Goal: Task Accomplishment & Management: Manage account settings

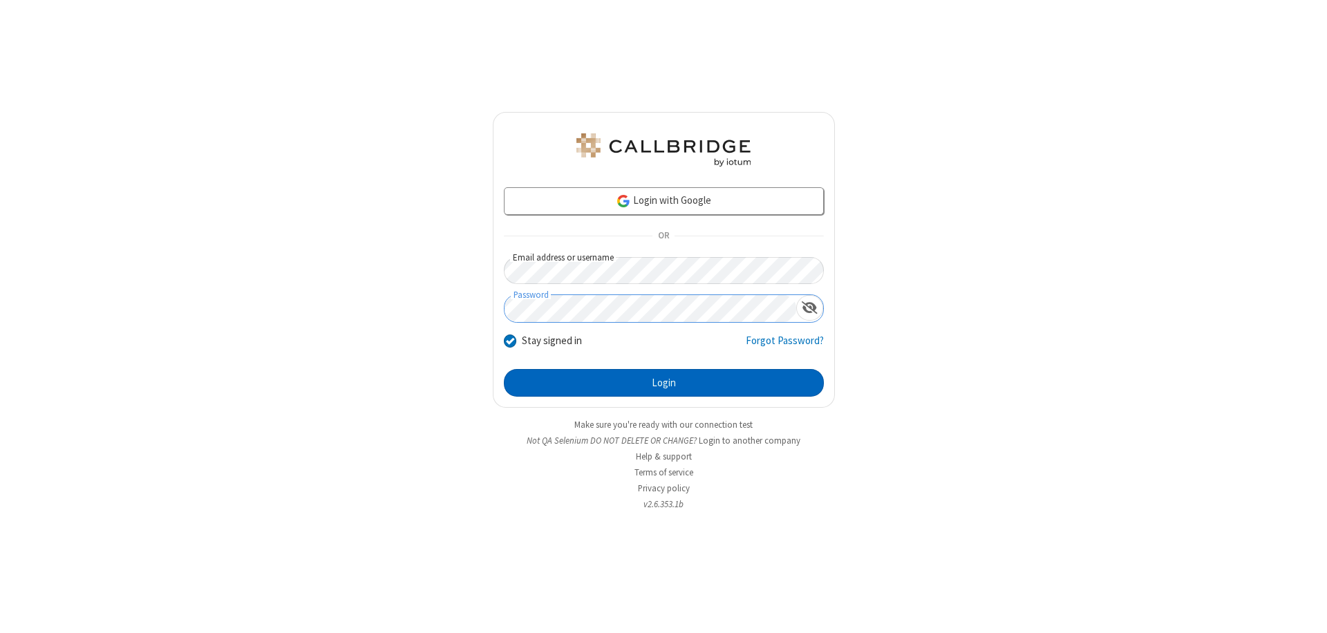
click at [664, 383] on button "Login" at bounding box center [664, 383] width 320 height 28
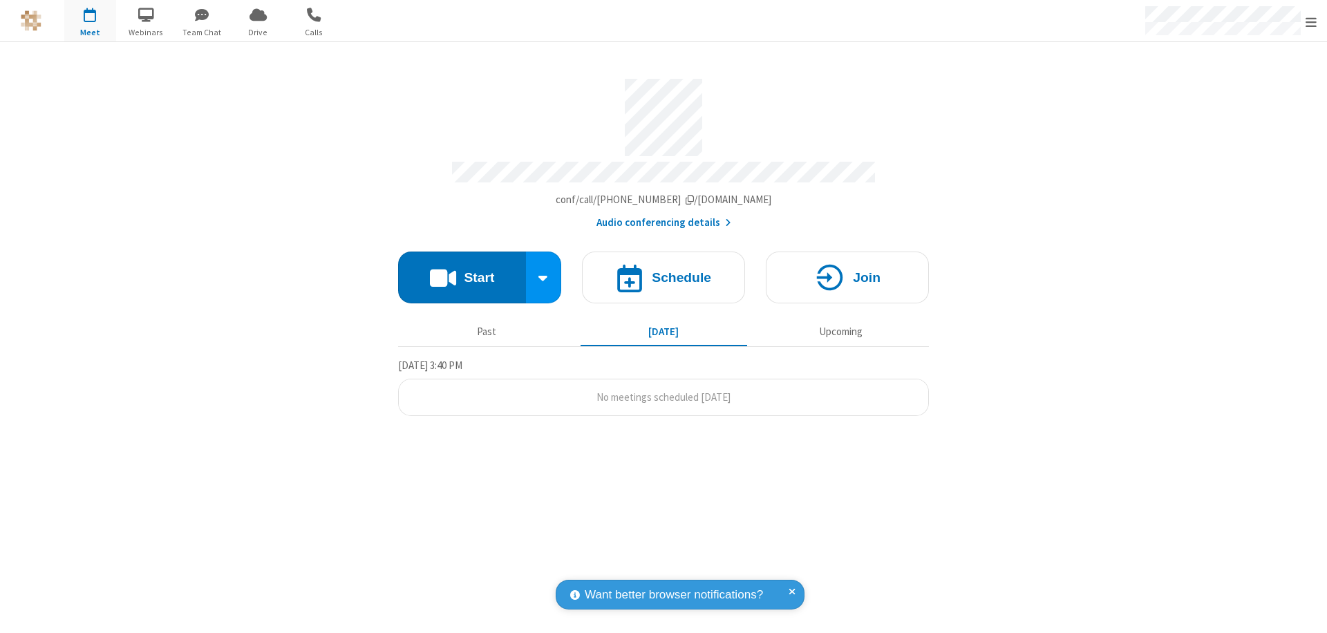
click at [1312, 21] on span "Open menu" at bounding box center [1311, 22] width 11 height 14
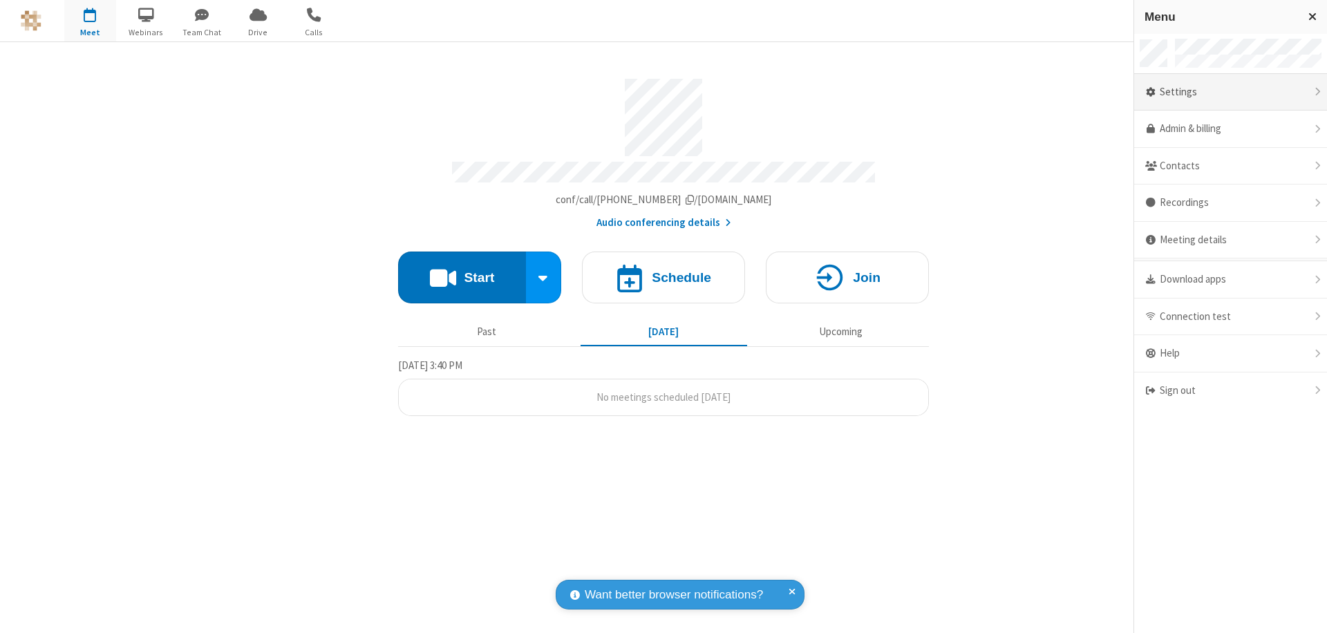
click at [1231, 92] on div "Settings" at bounding box center [1231, 92] width 193 height 37
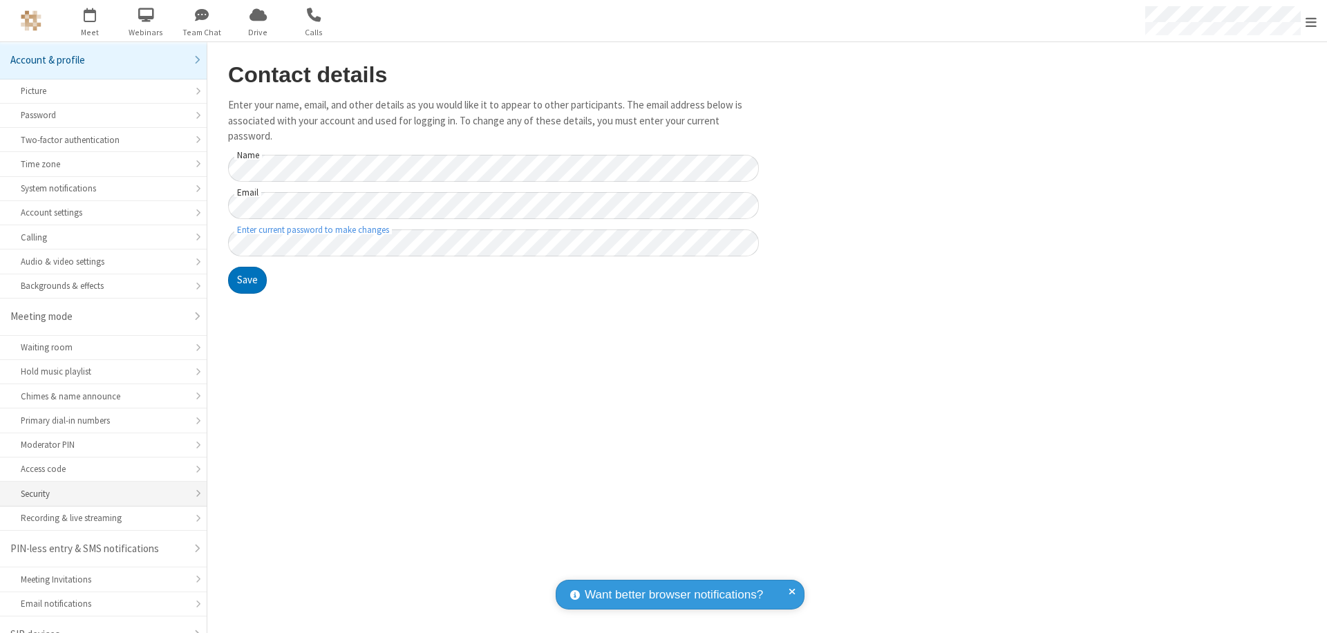
click at [98, 487] on div "Security" at bounding box center [103, 493] width 165 height 13
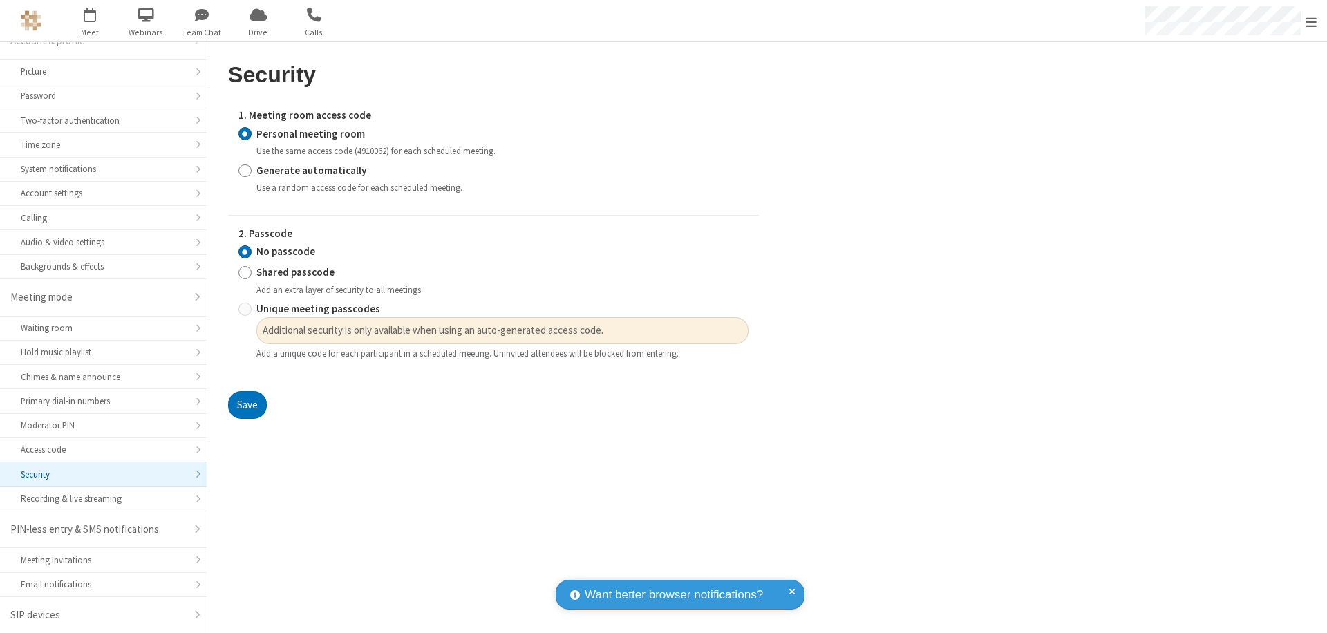
click at [245, 170] on input "Generate automatically" at bounding box center [245, 170] width 13 height 15
radio input "true"
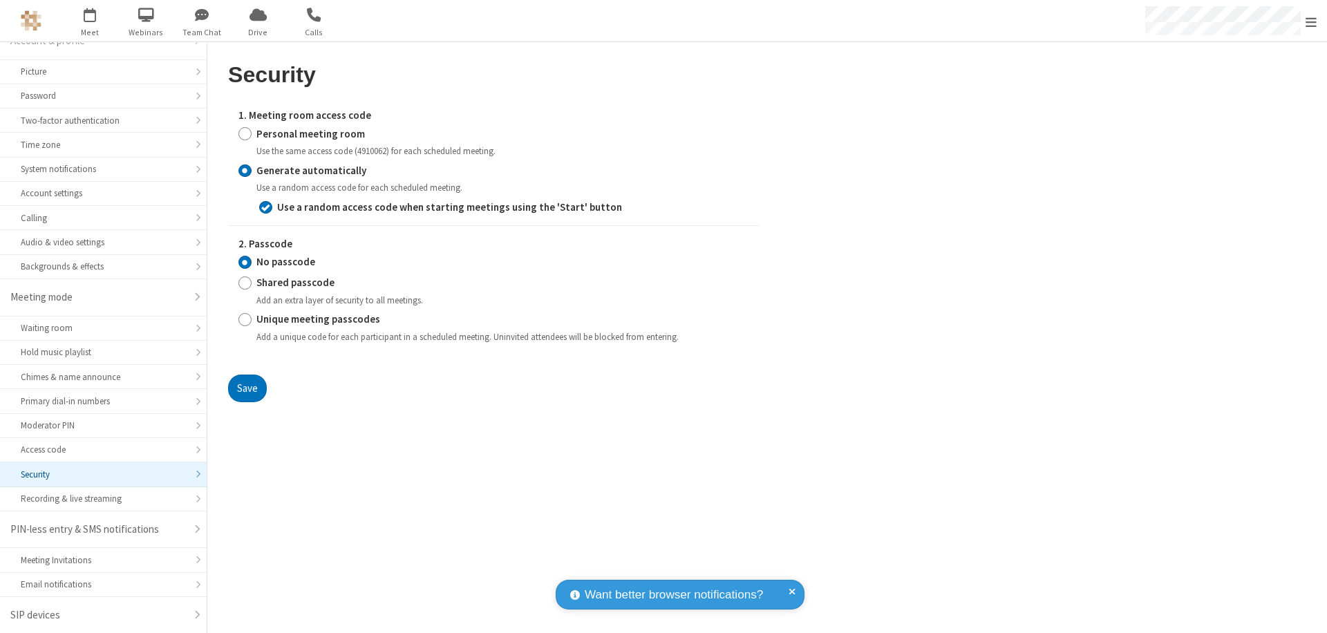
click at [245, 262] on input "No passcode" at bounding box center [245, 262] width 13 height 15
click at [247, 388] on button "Save" at bounding box center [247, 389] width 39 height 28
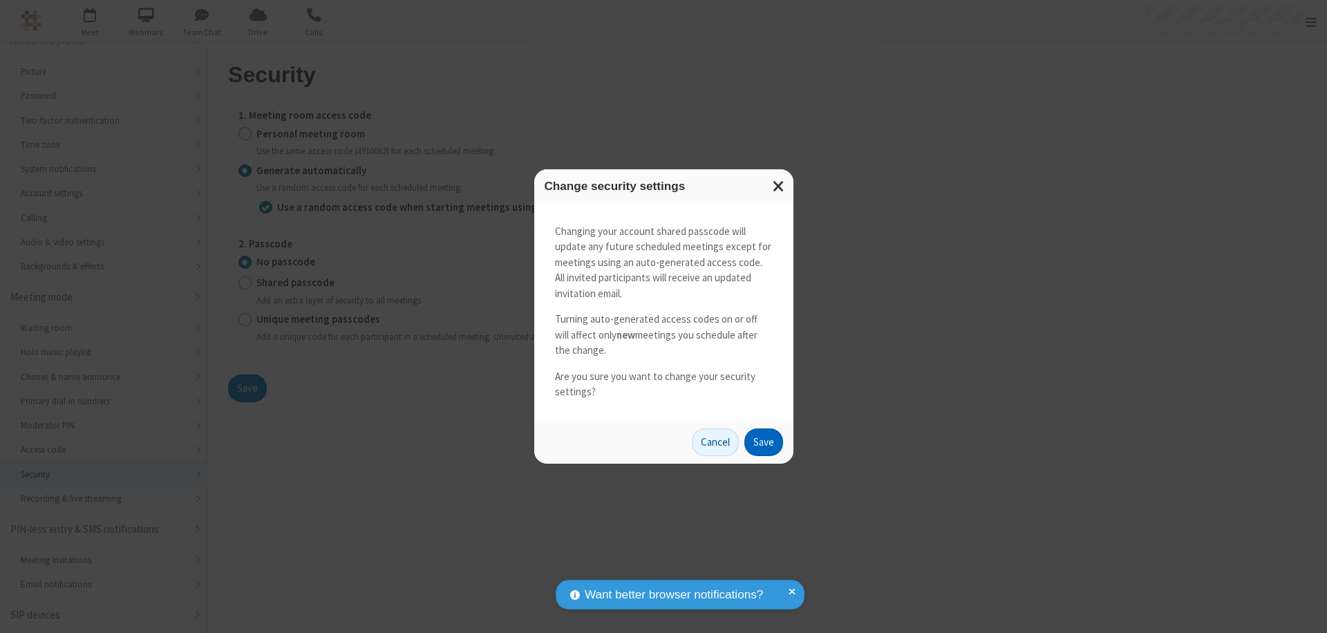
click at [763, 442] on button "Save" at bounding box center [764, 443] width 39 height 28
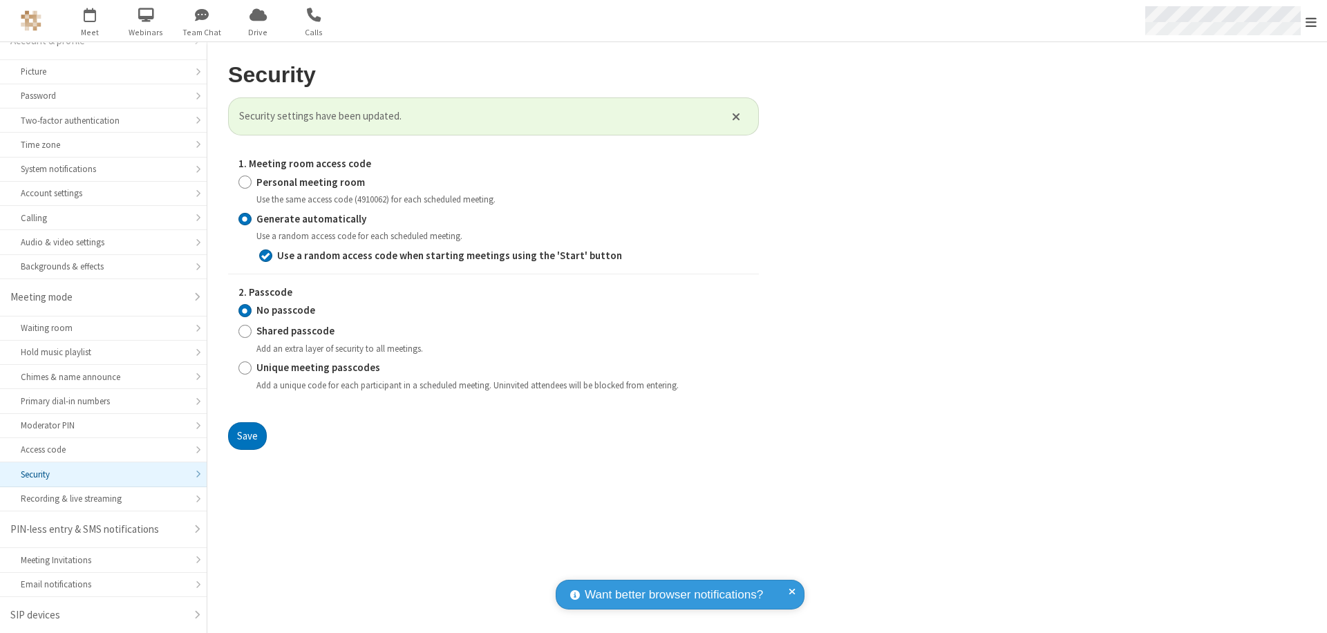
click at [1312, 21] on span "Open menu" at bounding box center [1311, 22] width 11 height 14
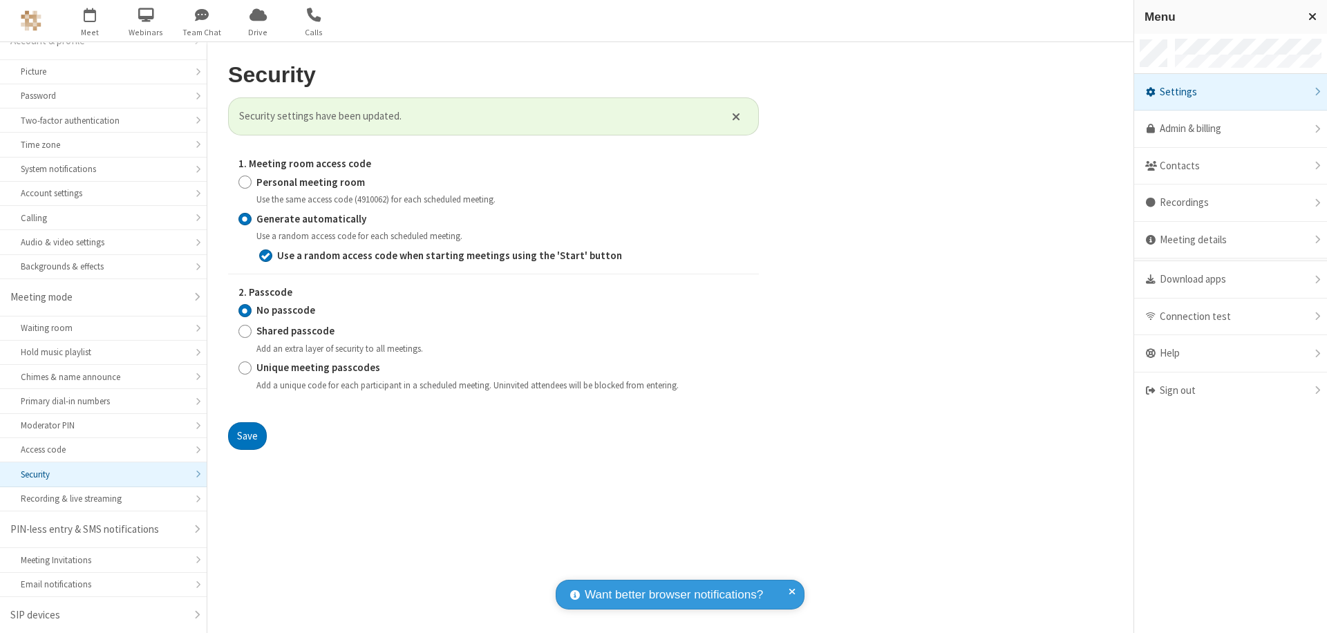
click at [90, 21] on span "button" at bounding box center [90, 15] width 52 height 24
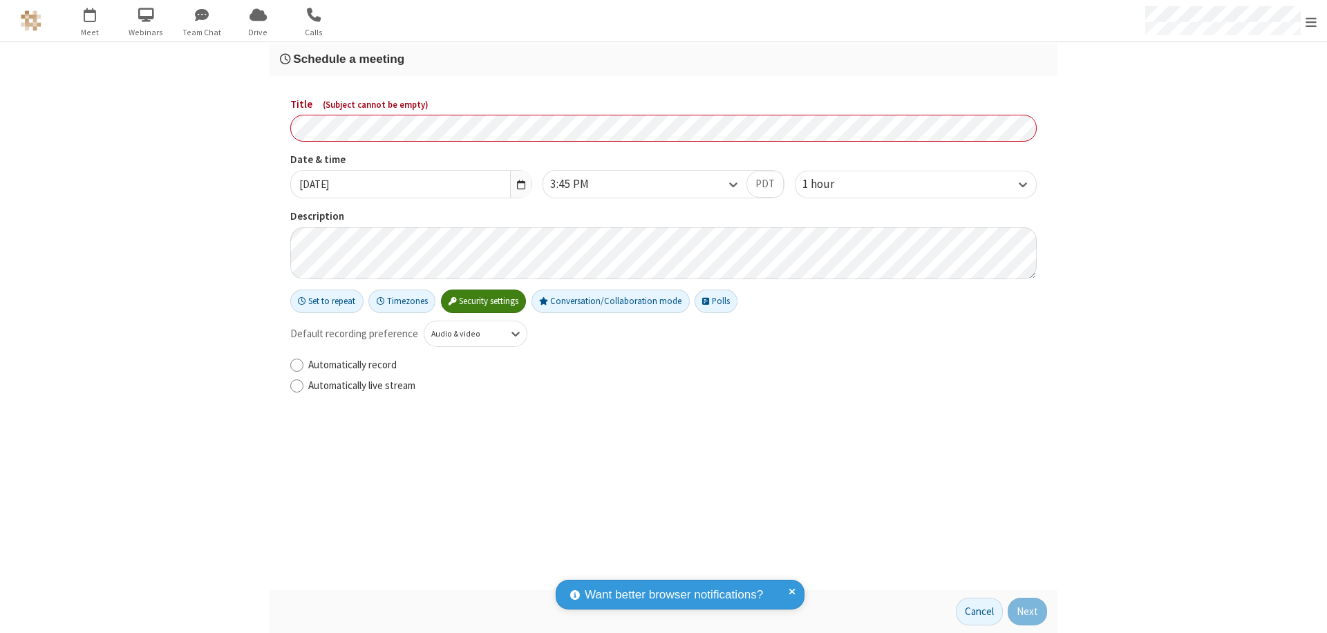
click at [664, 59] on h3 "Schedule a meeting" at bounding box center [663, 59] width 767 height 13
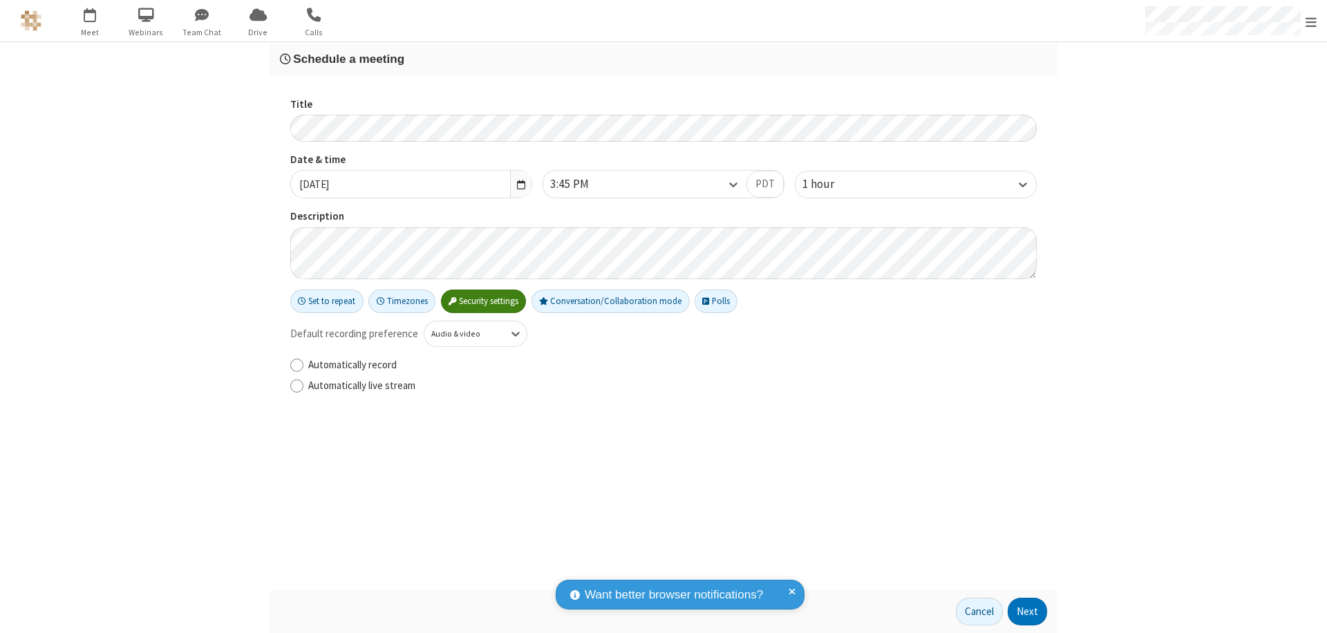
click at [1028, 612] on button "Next" at bounding box center [1027, 612] width 39 height 28
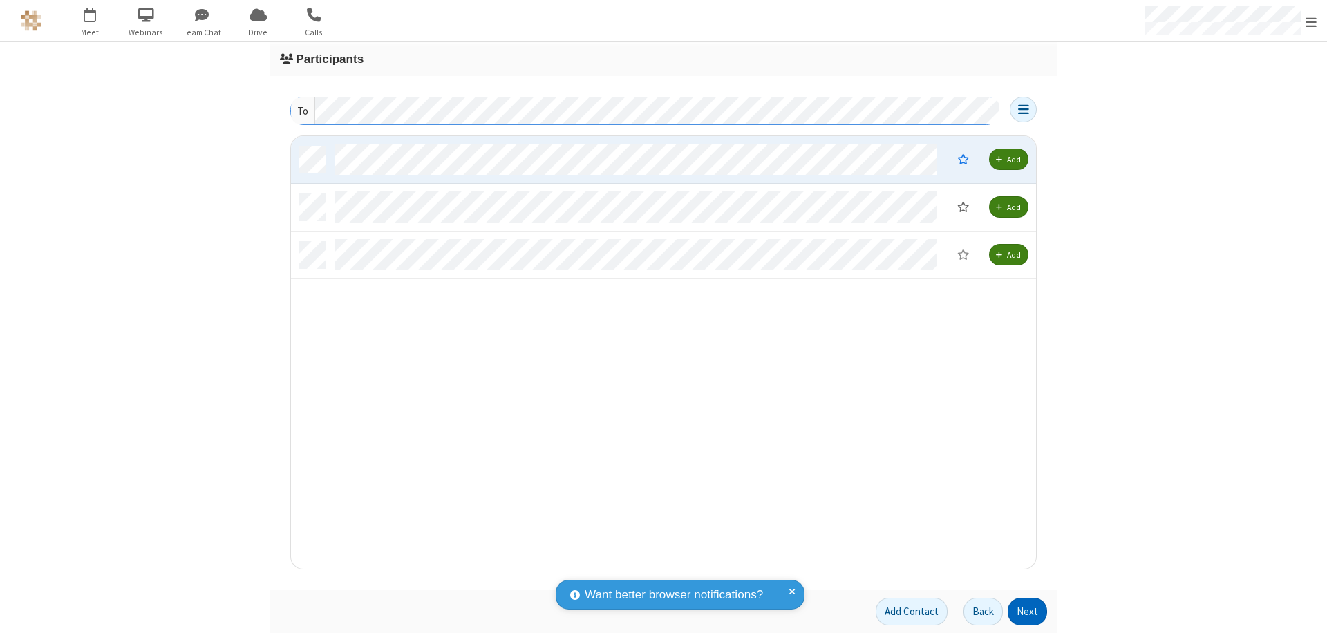
click at [1028, 612] on button "Next" at bounding box center [1027, 612] width 39 height 28
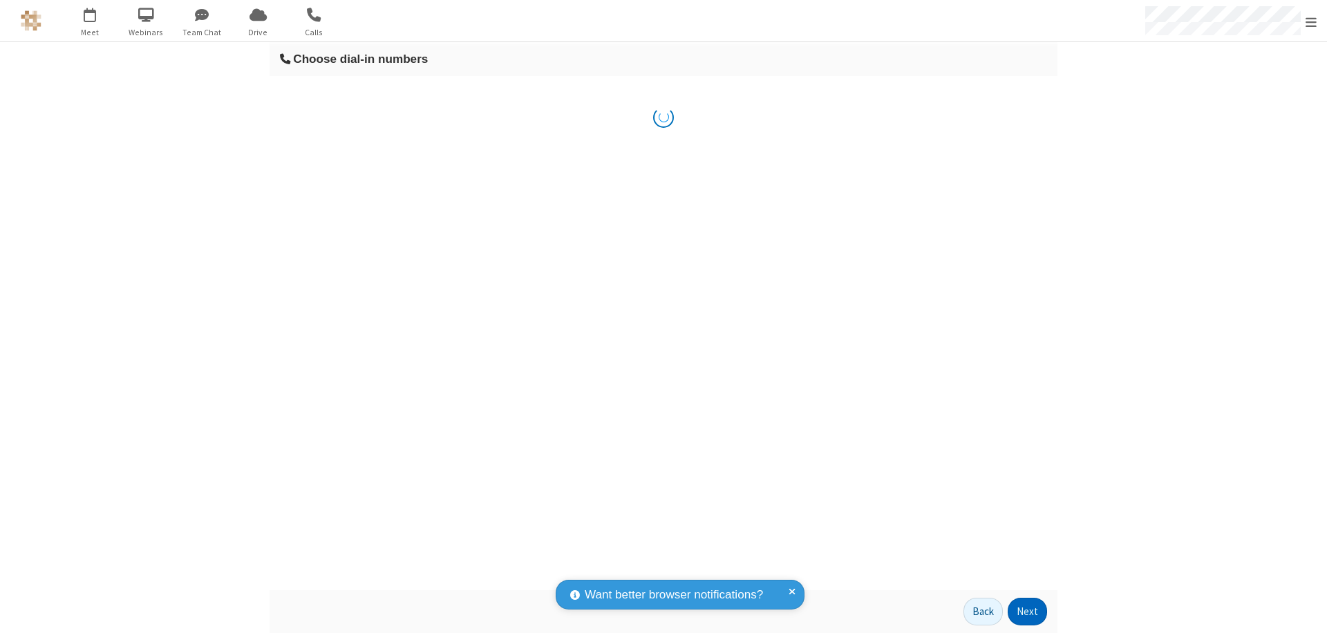
click at [1028, 612] on button "Next" at bounding box center [1027, 612] width 39 height 28
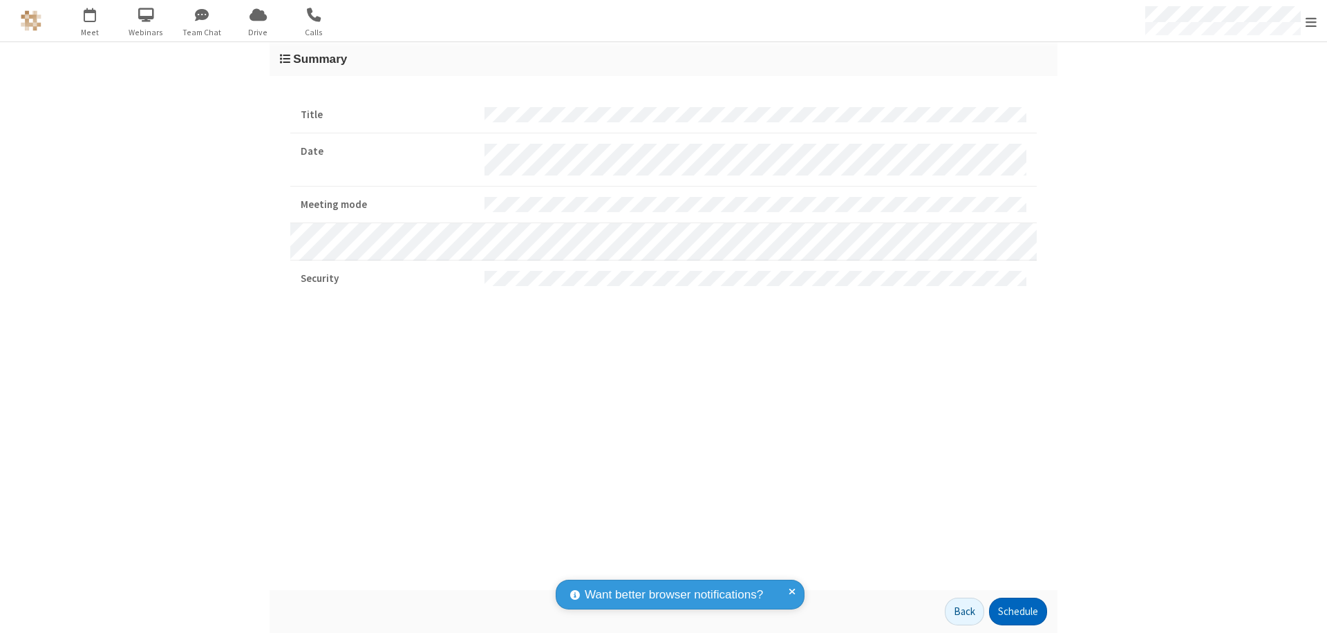
click at [1018, 612] on button "Schedule" at bounding box center [1018, 612] width 58 height 28
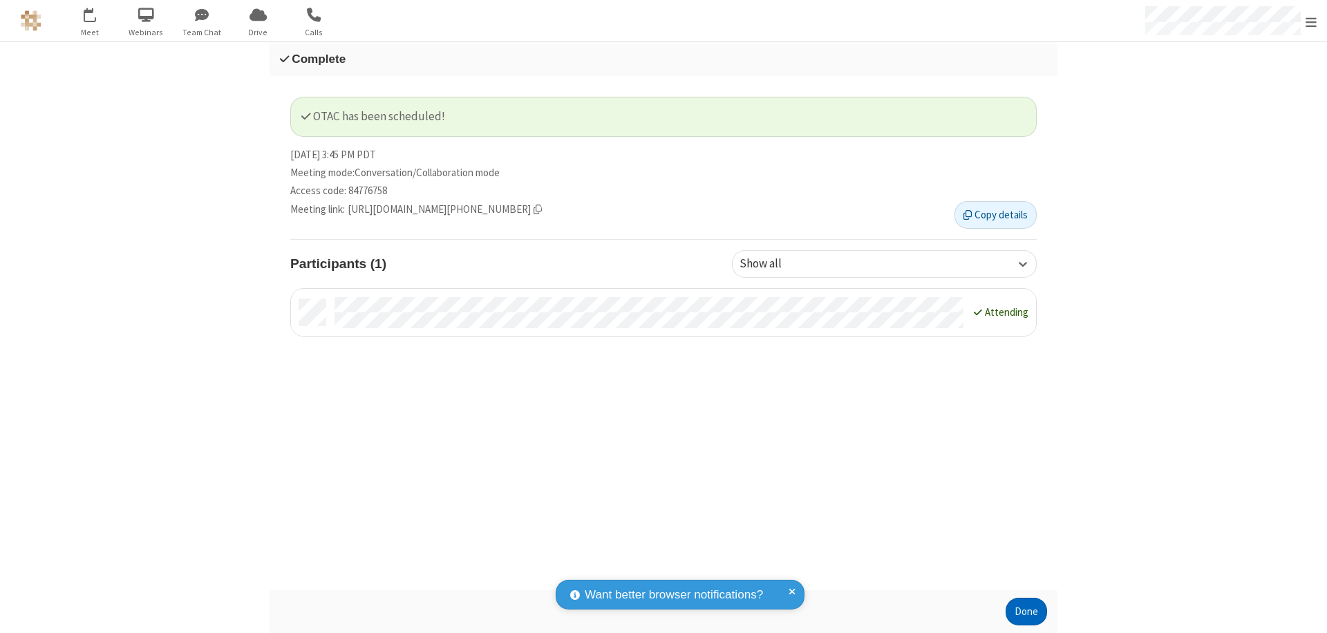
click at [1027, 612] on button "Done" at bounding box center [1026, 612] width 41 height 28
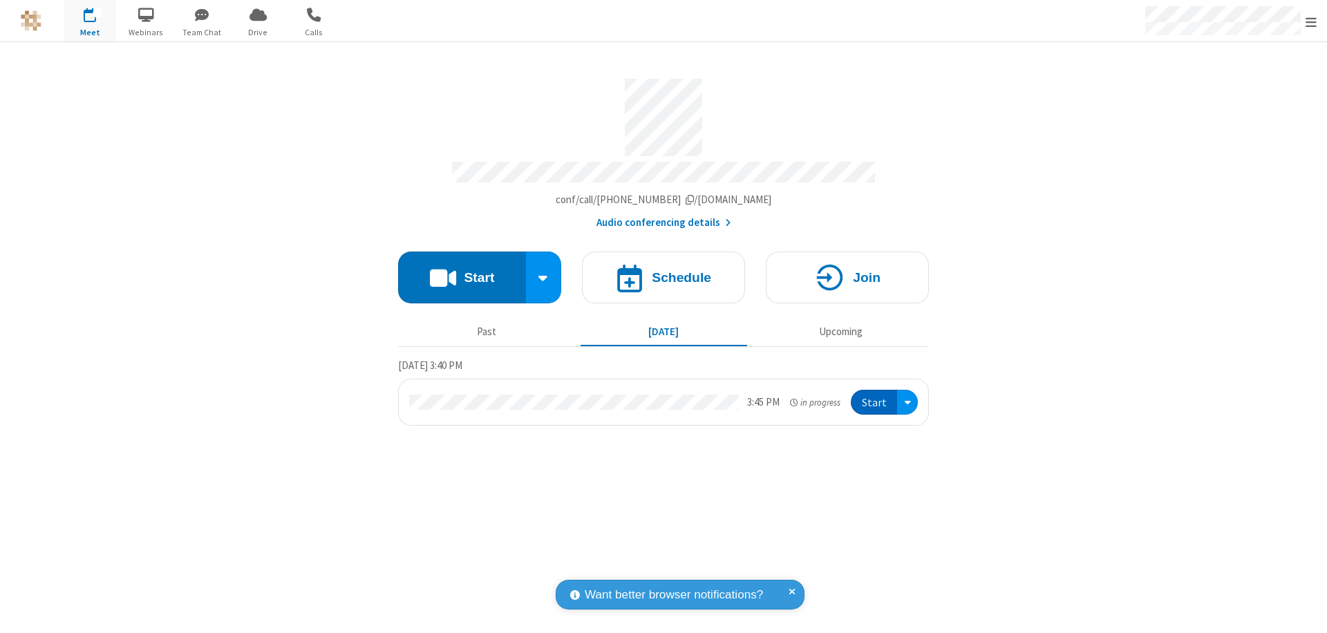
click at [875, 396] on button "Start" at bounding box center [874, 403] width 46 height 26
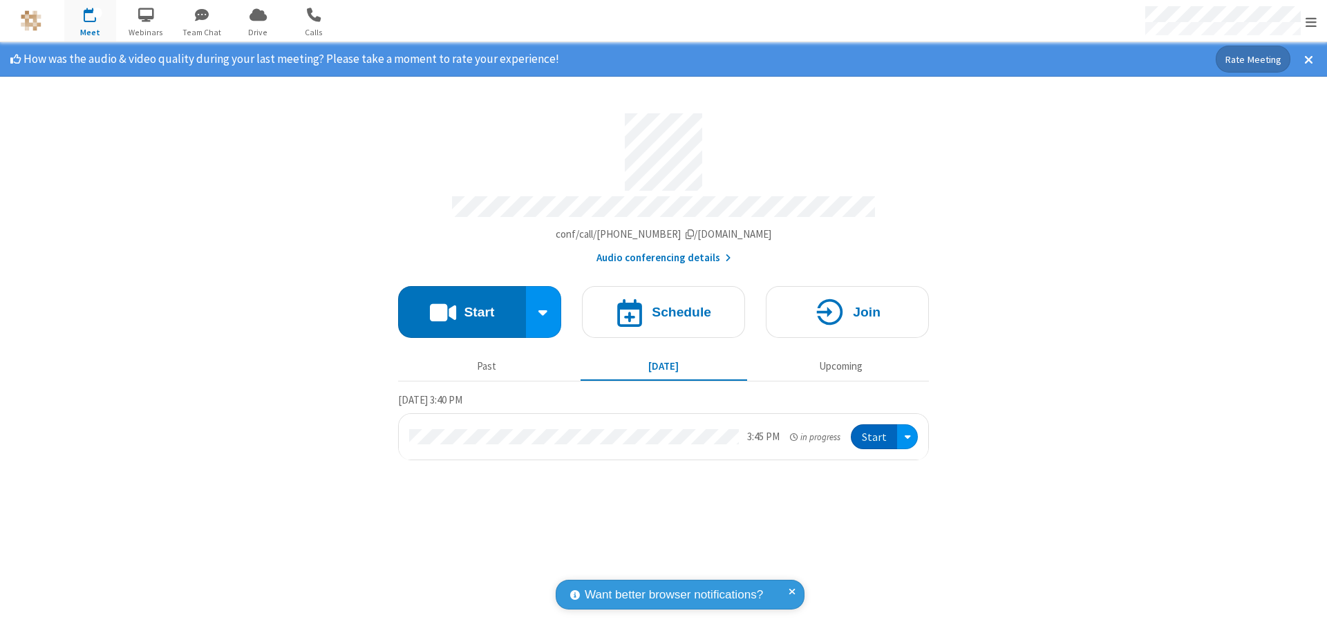
click at [1312, 21] on span "Open menu" at bounding box center [1311, 22] width 11 height 14
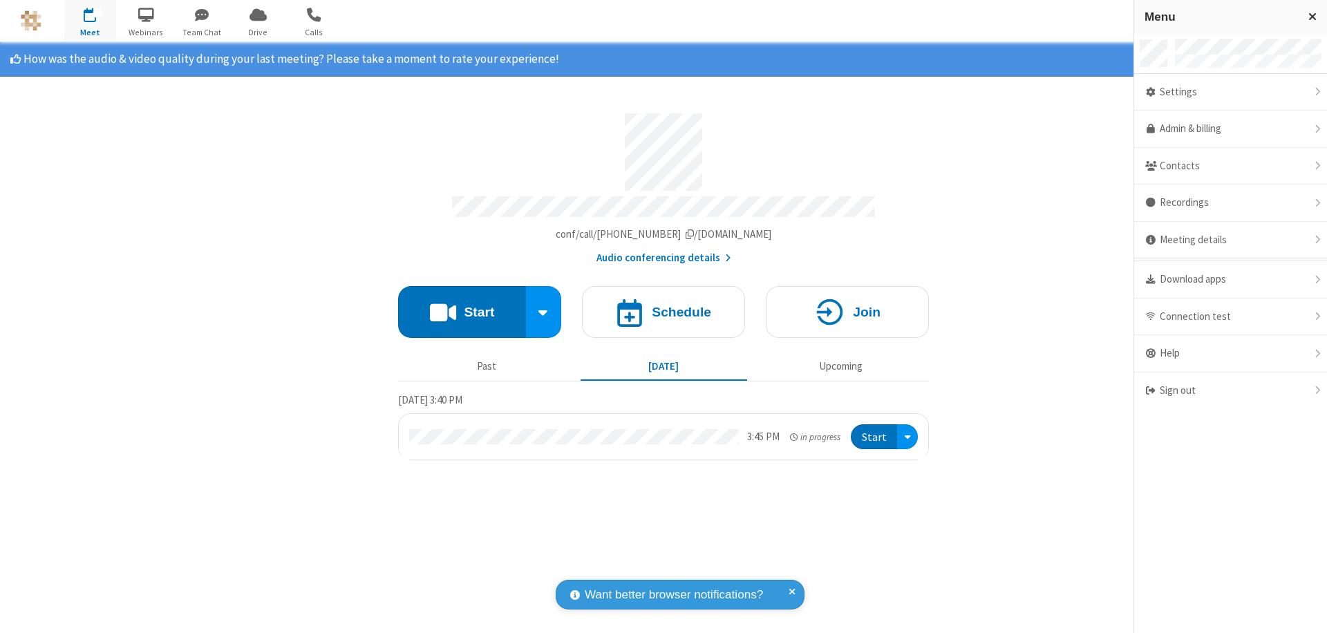
click at [1231, 92] on div "Settings" at bounding box center [1231, 92] width 193 height 37
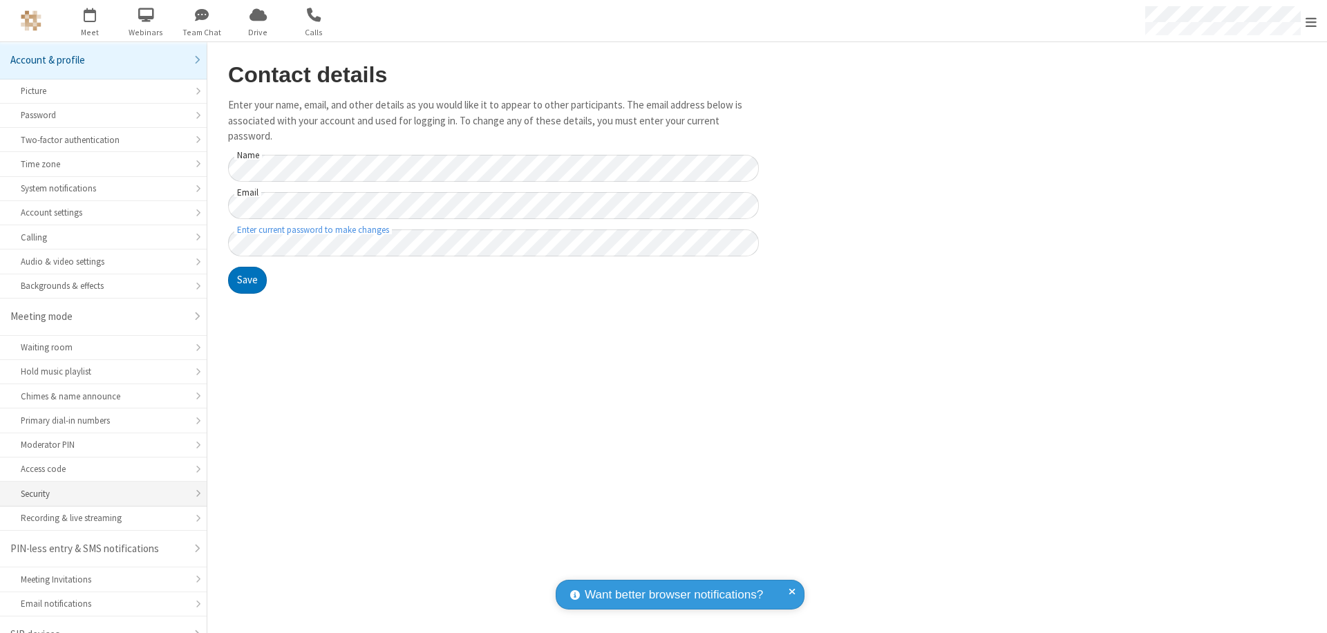
click at [98, 487] on div "Security" at bounding box center [103, 493] width 165 height 13
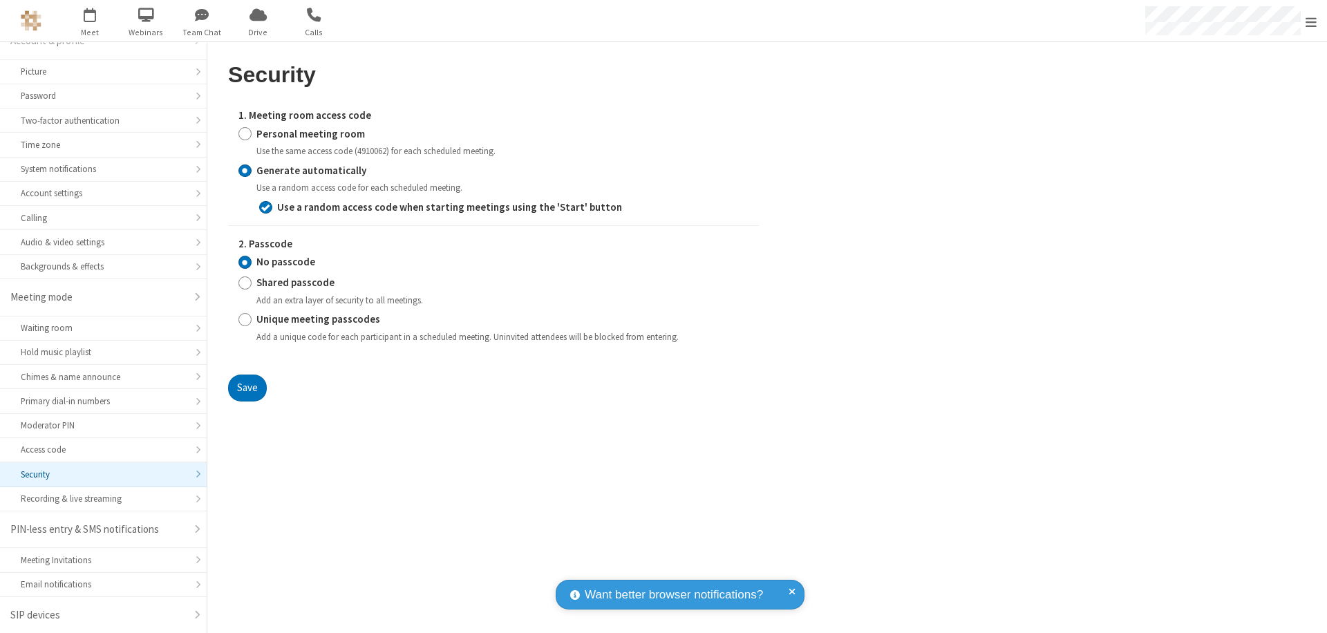
click at [245, 133] on input "Personal meeting room" at bounding box center [245, 134] width 13 height 15
radio input "true"
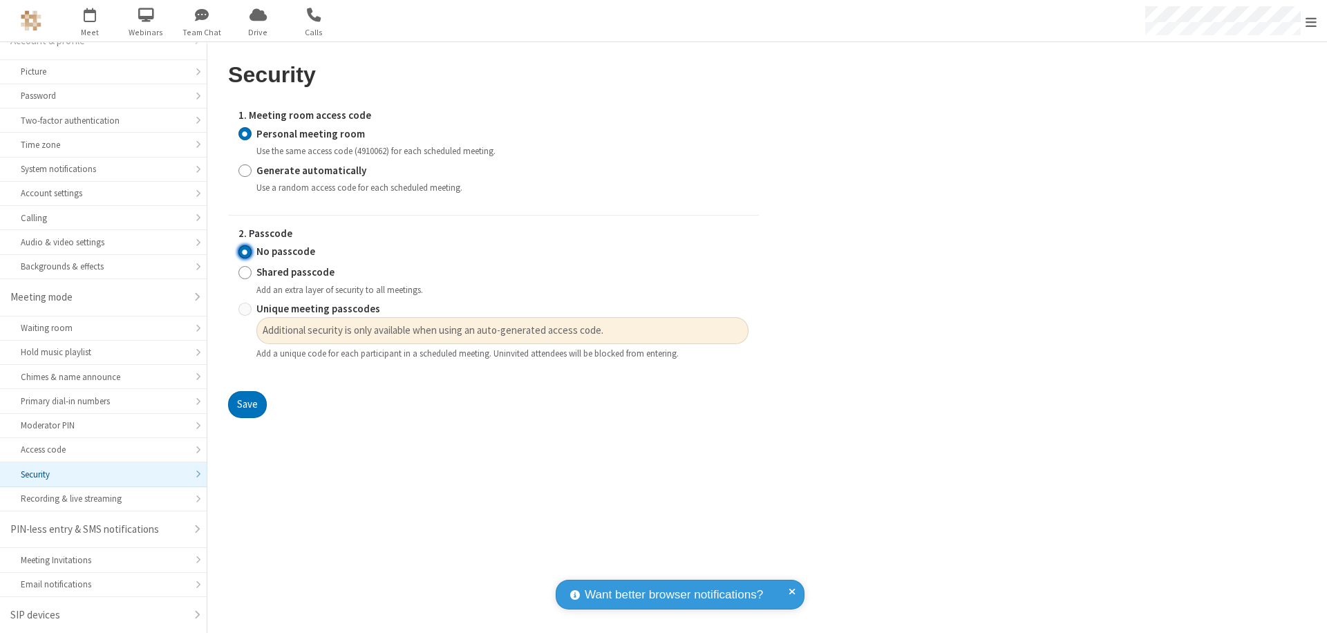
click at [245, 252] on input "No passcode" at bounding box center [245, 252] width 13 height 15
click at [247, 405] on button "Save" at bounding box center [247, 405] width 39 height 28
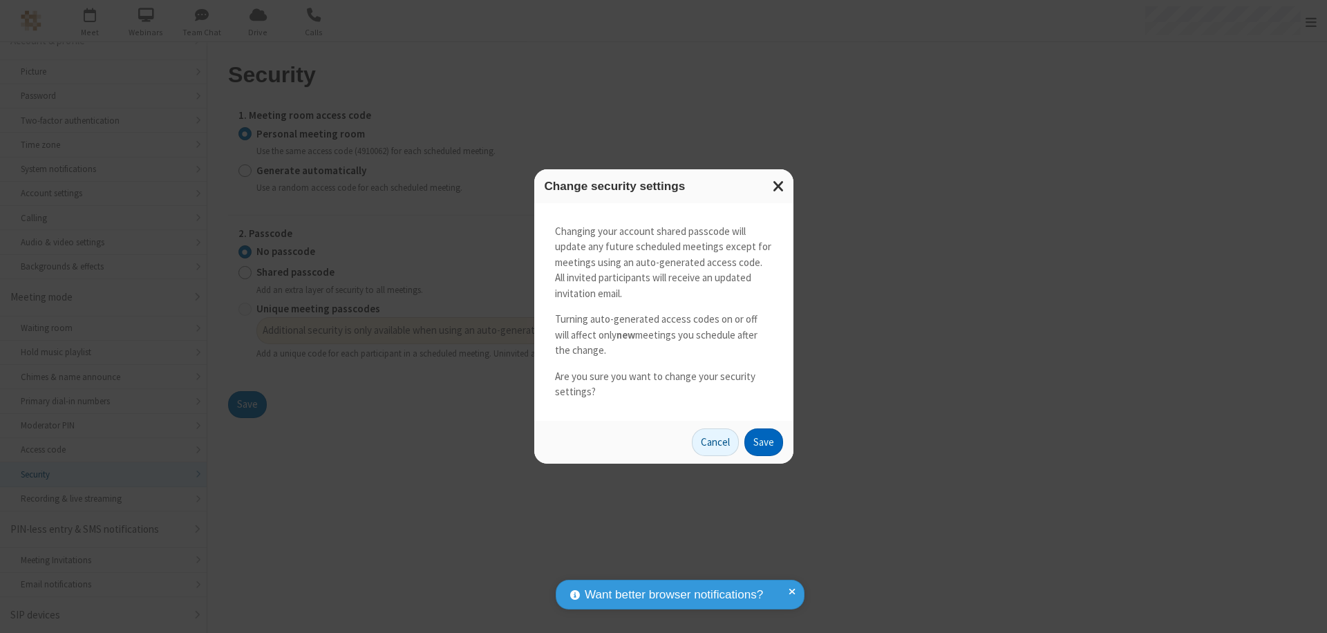
click at [763, 442] on button "Save" at bounding box center [764, 443] width 39 height 28
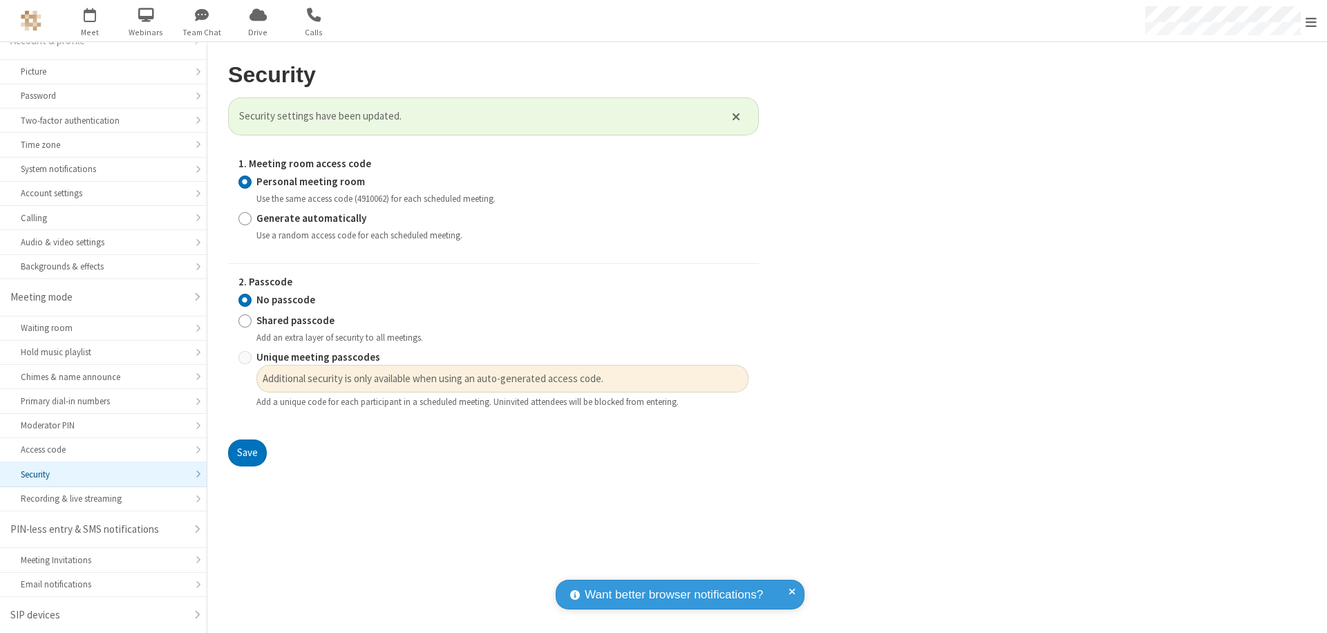
click at [1312, 21] on span "Open menu" at bounding box center [1311, 22] width 11 height 14
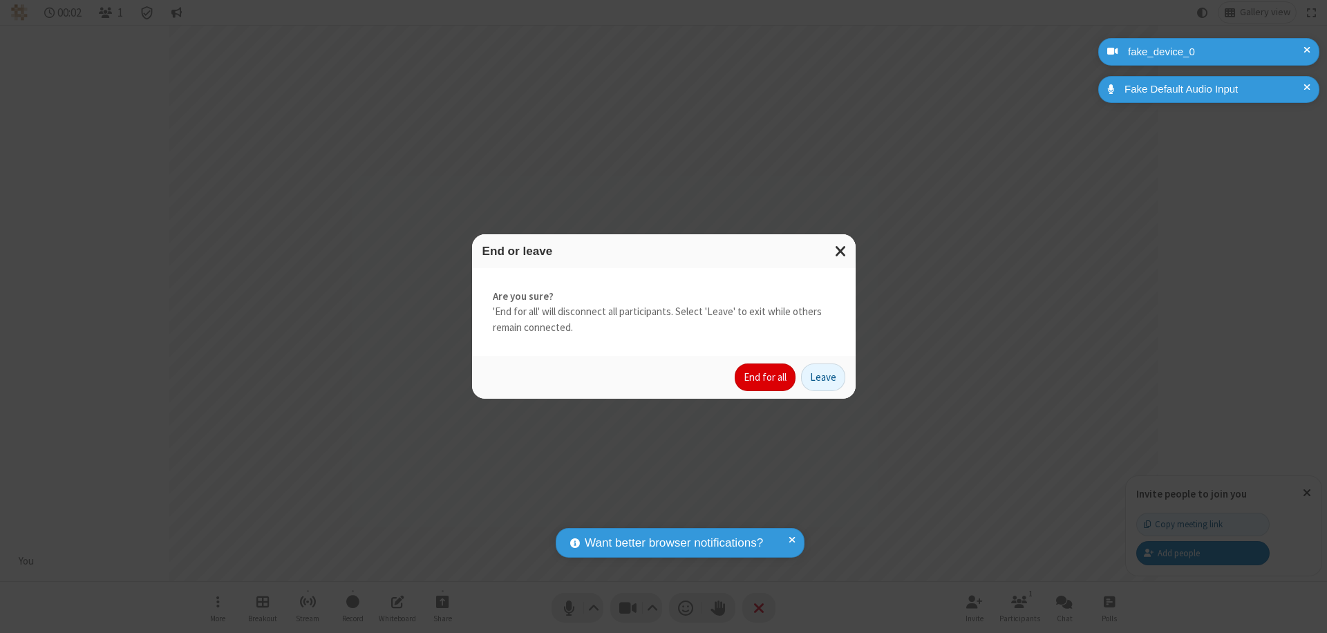
click at [766, 377] on button "End for all" at bounding box center [765, 378] width 61 height 28
